Goal: Information Seeking & Learning: Learn about a topic

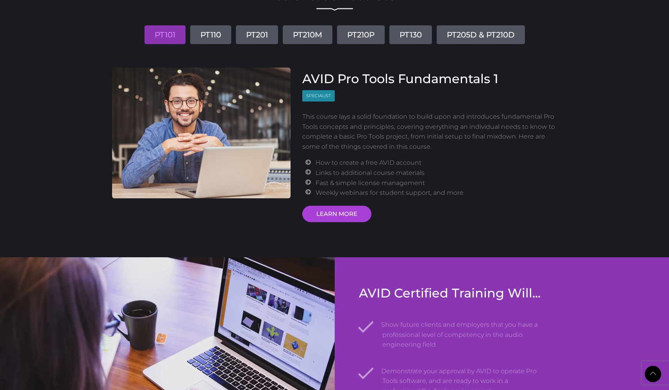
scroll to position [930, 0]
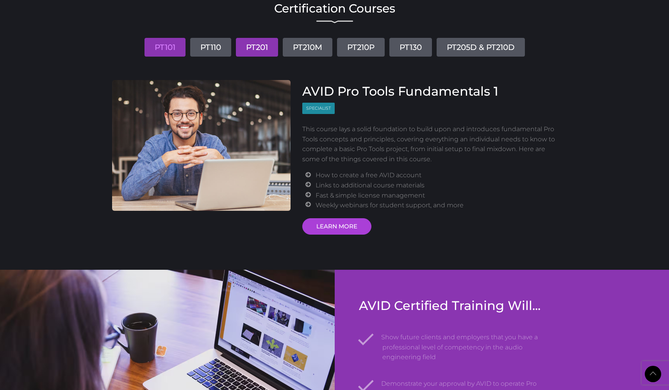
click at [257, 45] on link "PT201" at bounding box center [257, 47] width 42 height 19
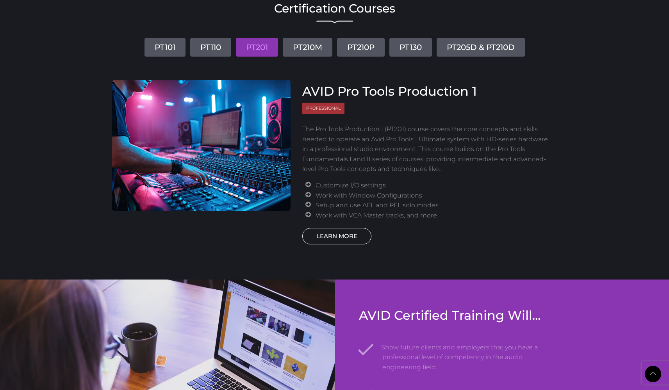
click at [345, 232] on link "LEARN MORE" at bounding box center [336, 236] width 69 height 16
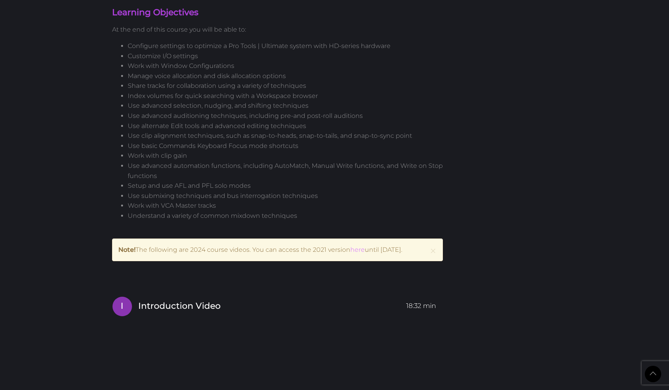
scroll to position [843, 0]
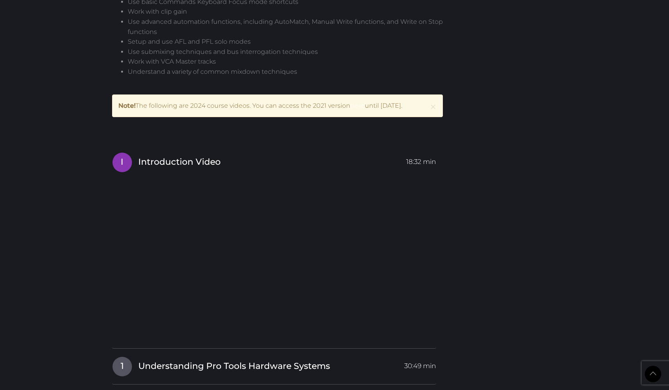
click at [361, 102] on link "here" at bounding box center [357, 105] width 14 height 7
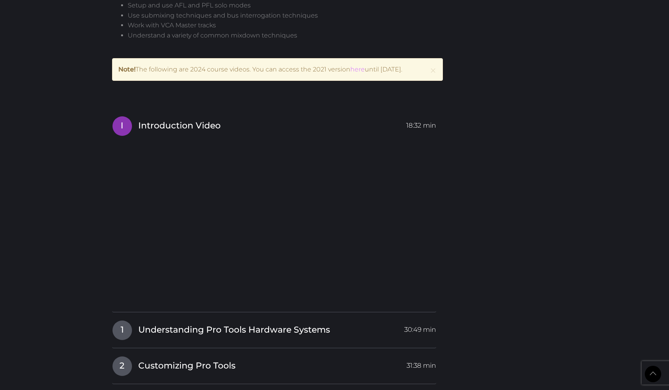
scroll to position [877, 0]
